Goal: Information Seeking & Learning: Learn about a topic

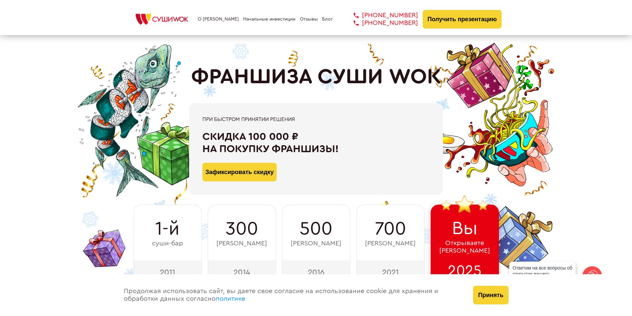
scroll to position [66, 0]
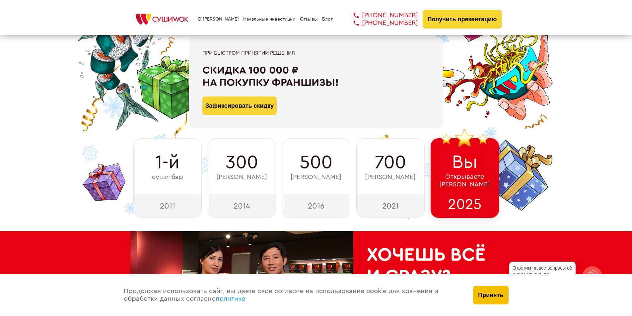
click at [500, 296] on button "Принять" at bounding box center [490, 295] width 35 height 19
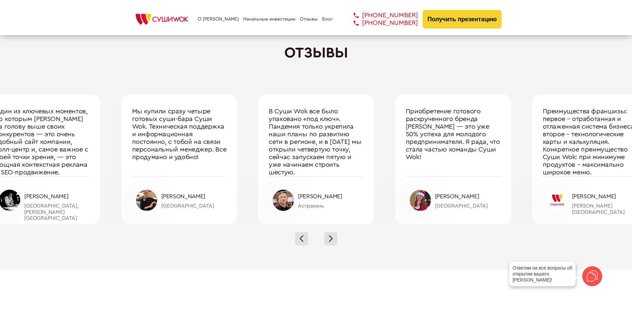
scroll to position [2291, 0]
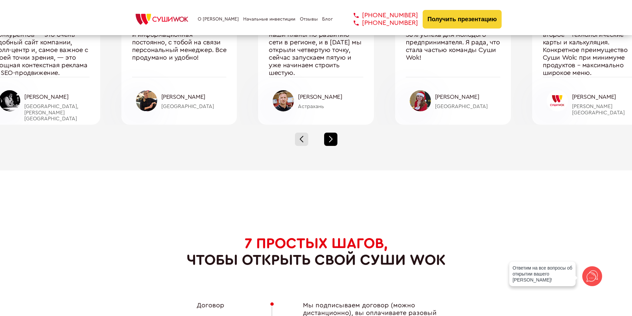
click at [327, 138] on div at bounding box center [330, 139] width 13 height 13
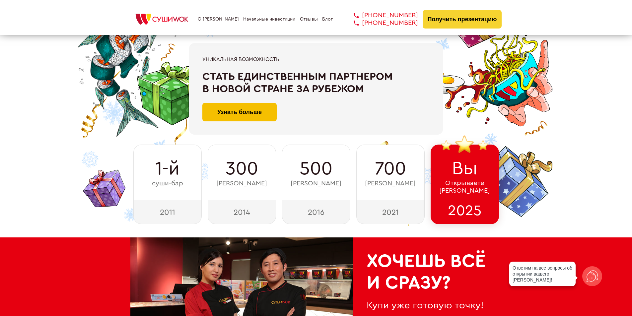
scroll to position [0, 0]
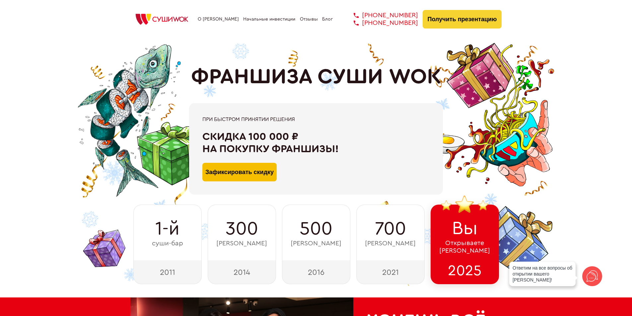
click at [224, 172] on div "При быстром принятии решения Скидка 100 000 ₽ на покупку франшизы! Зафиксироват…" at bounding box center [316, 149] width 372 height 92
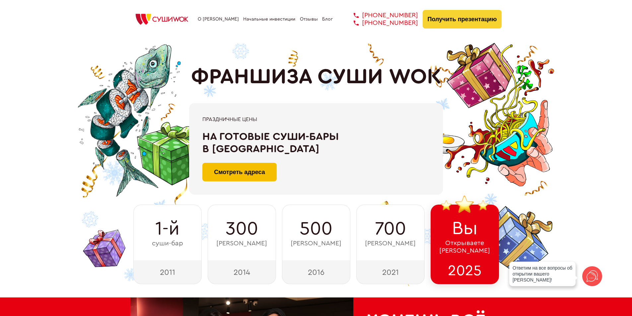
click at [226, 175] on link "Смотреть адреса" at bounding box center [240, 172] width 74 height 19
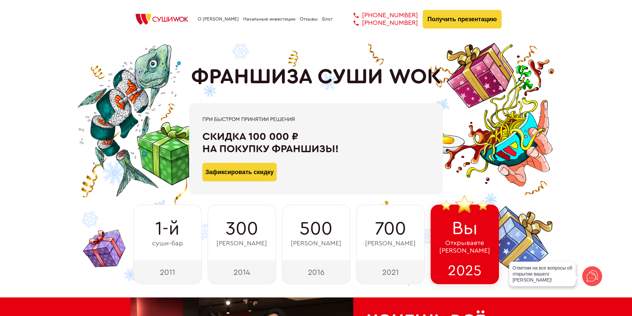
click at [259, 21] on link "Начальные инвестиции" at bounding box center [269, 19] width 52 height 5
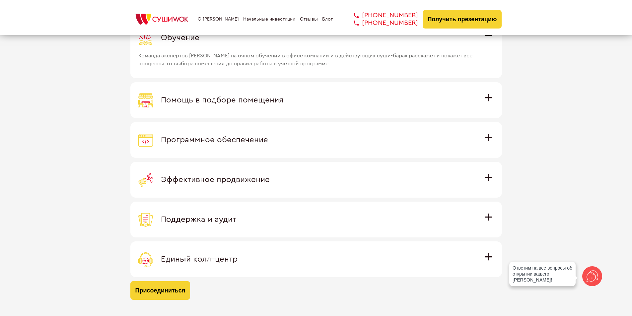
scroll to position [1936, 0]
